Goal: Transaction & Acquisition: Purchase product/service

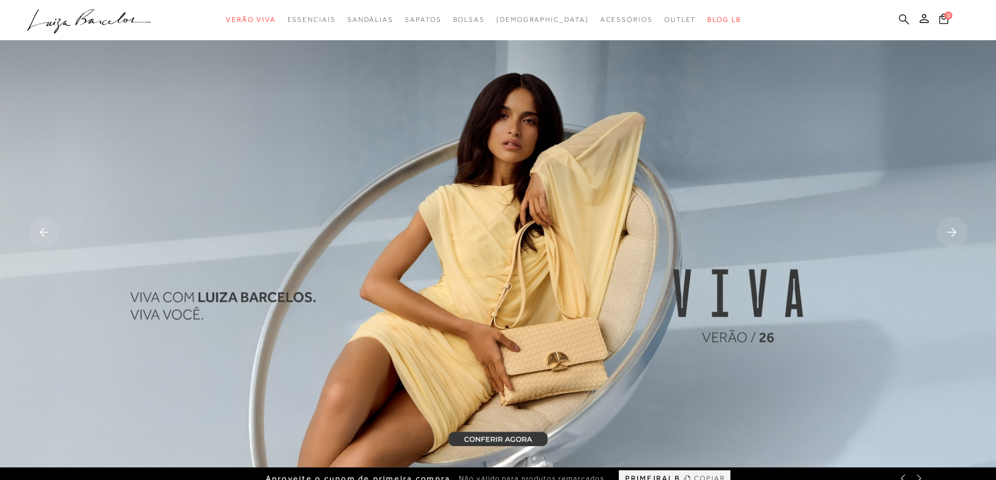
click at [904, 18] on icon at bounding box center [904, 19] width 10 height 11
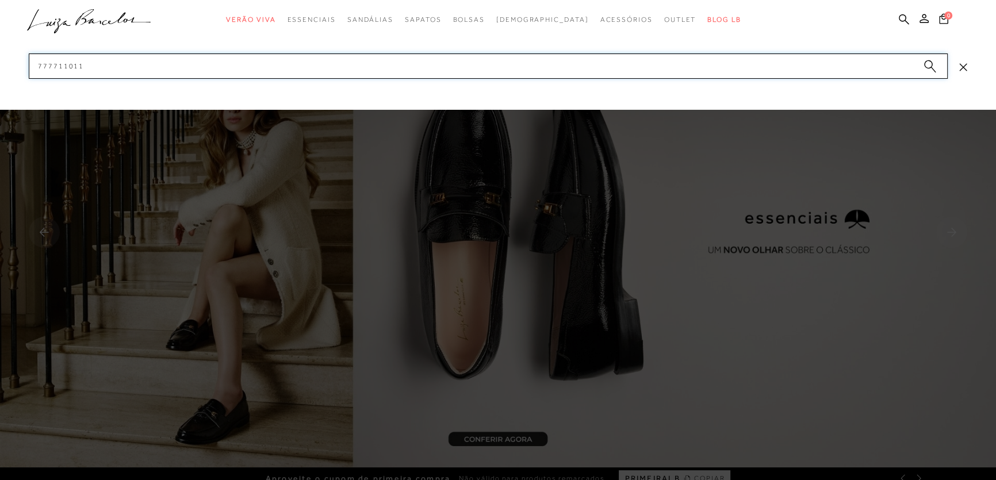
click at [205, 64] on input "777711011" at bounding box center [488, 65] width 919 height 25
type input "7"
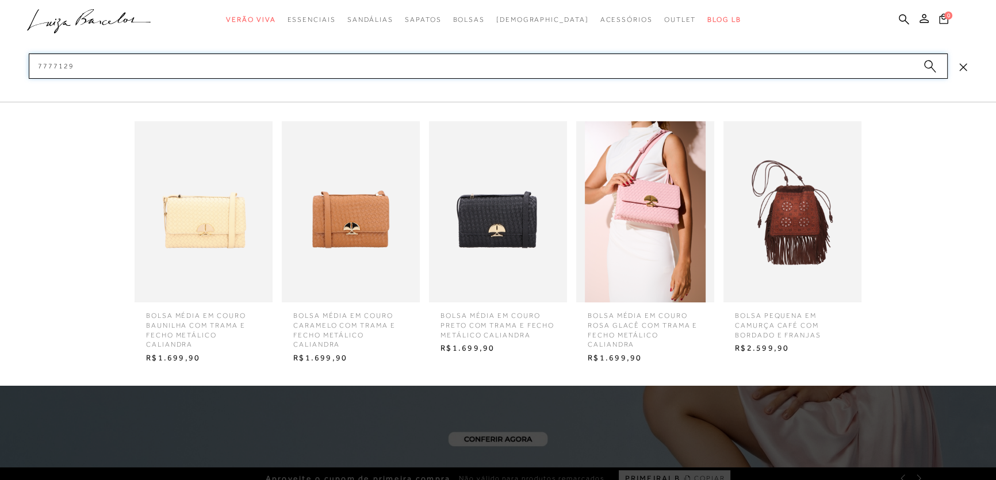
type input "77771291"
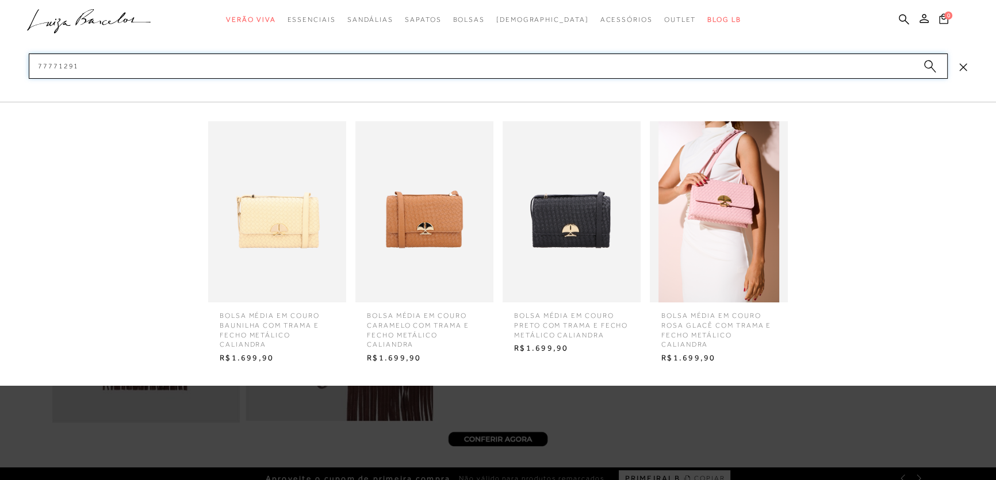
drag, startPoint x: 191, startPoint y: 63, endPoint x: 0, endPoint y: 67, distance: 191.0
click at [0, 1] on div "categoryHeader .a{fill-rule:evenodd;} Verão Viva Em alta Modelo Mules" at bounding box center [498, 0] width 996 height 1
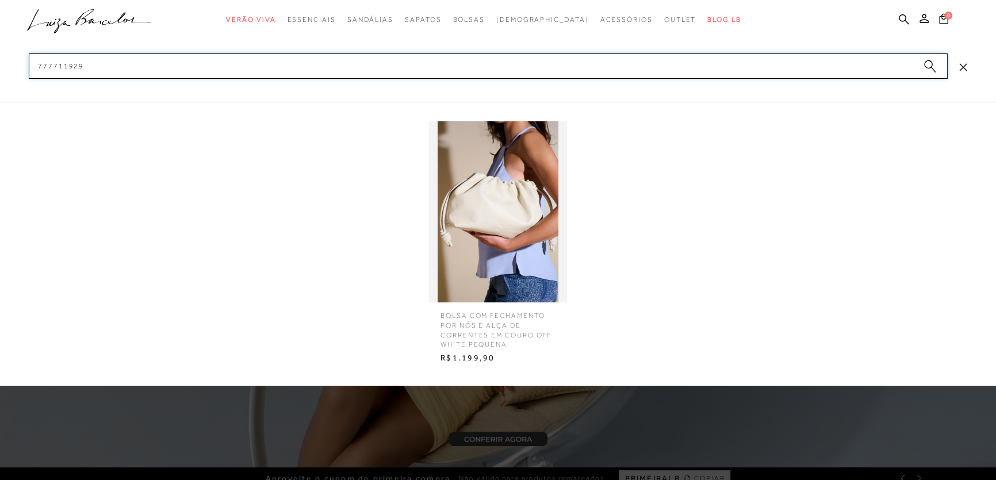
type input "777711929"
click at [478, 213] on img at bounding box center [498, 211] width 138 height 181
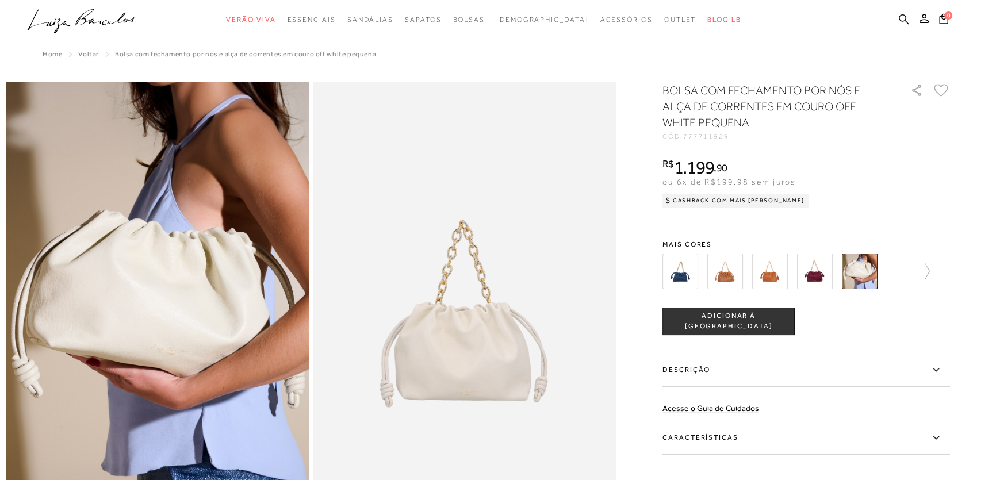
click at [899, 19] on icon at bounding box center [904, 19] width 10 height 10
click at [903, 18] on icon at bounding box center [904, 19] width 10 height 11
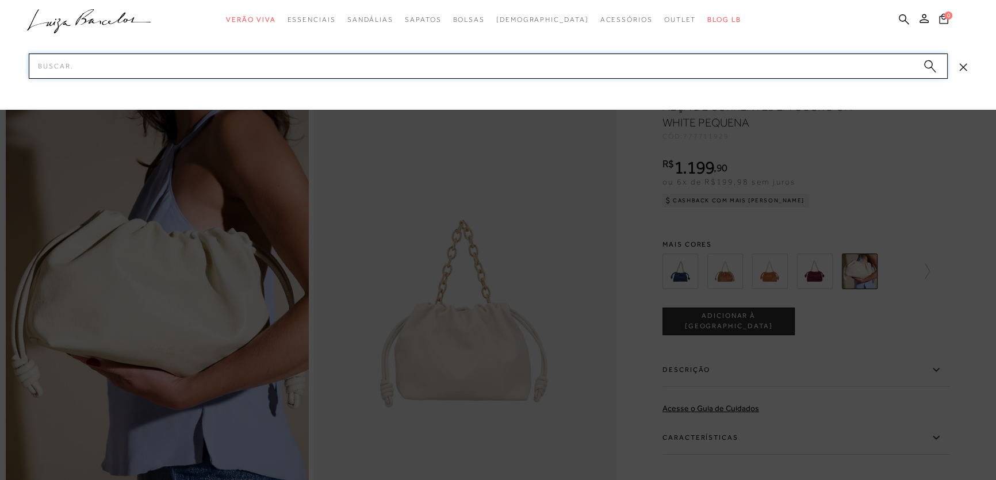
click at [120, 71] on input "Pesquisar" at bounding box center [488, 65] width 919 height 25
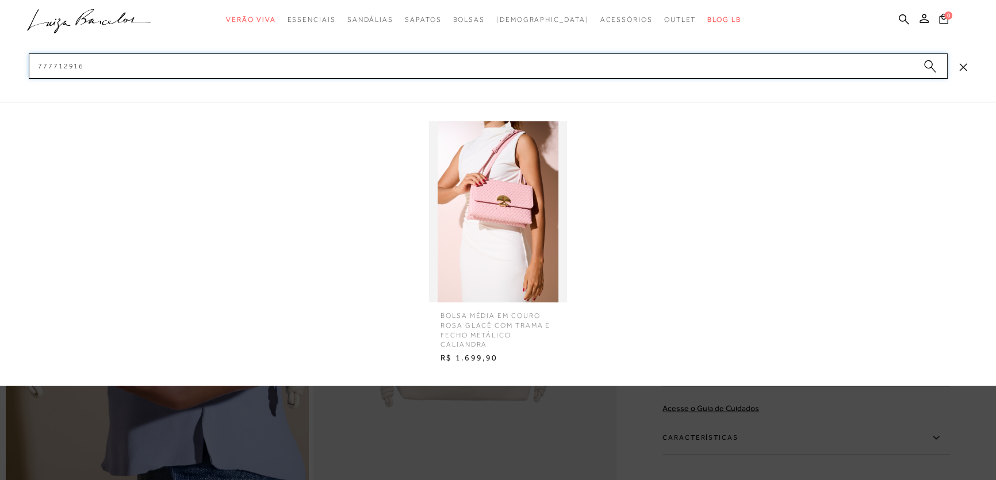
click at [84, 75] on input "777712916" at bounding box center [488, 65] width 919 height 25
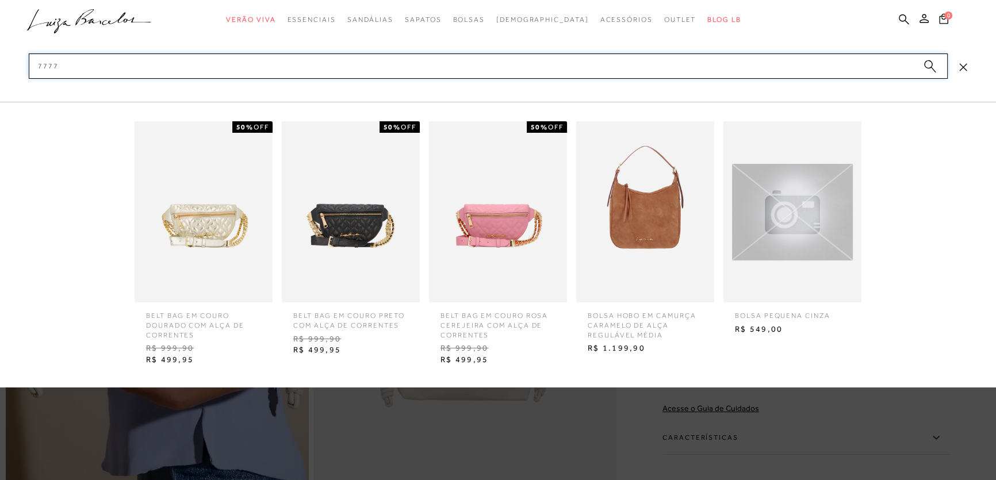
type input "7777"
